Goal: Information Seeking & Learning: Find specific fact

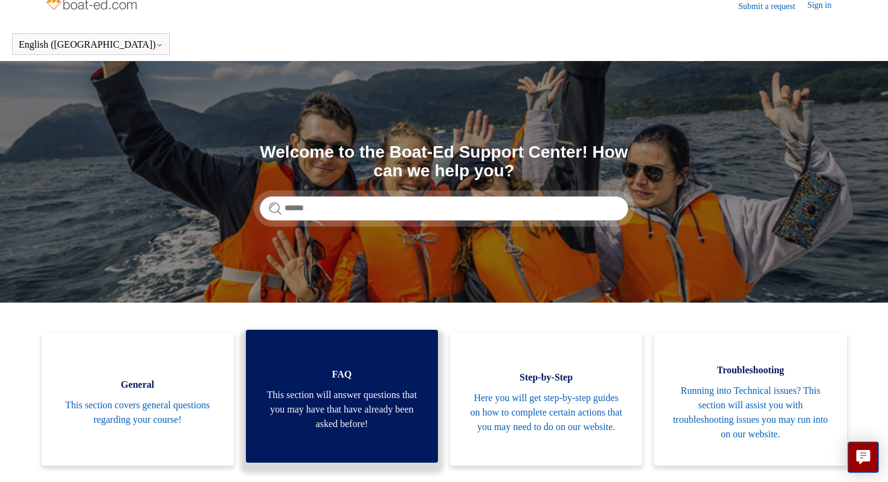
scroll to position [121, 0]
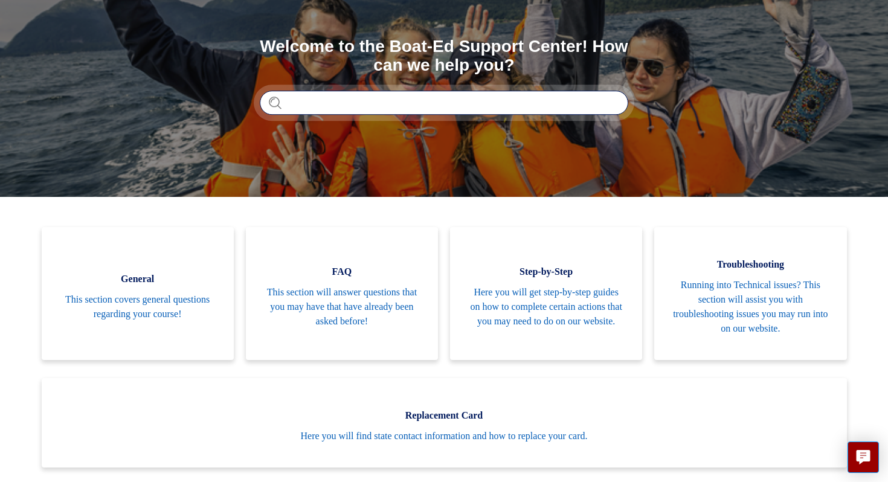
click at [370, 111] on input "Search" at bounding box center [444, 103] width 368 height 24
type input "*******"
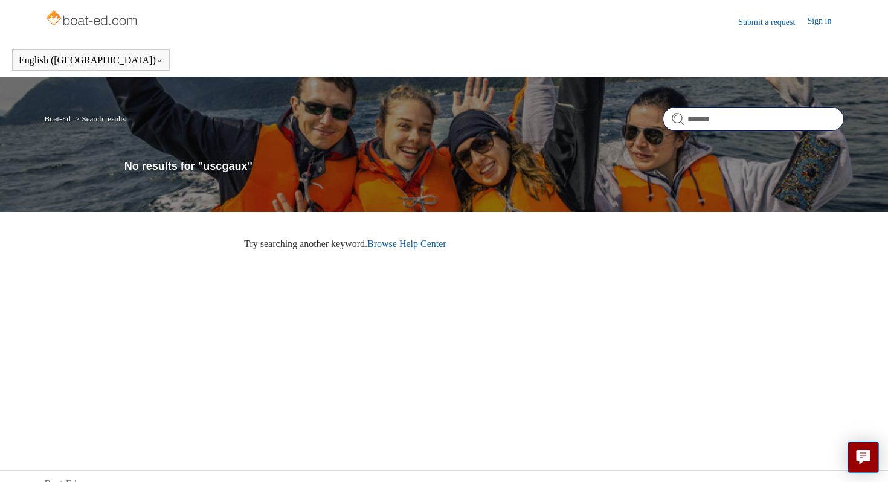
click at [727, 120] on input "*******" at bounding box center [752, 119] width 181 height 24
